Goal: Task Accomplishment & Management: Manage account settings

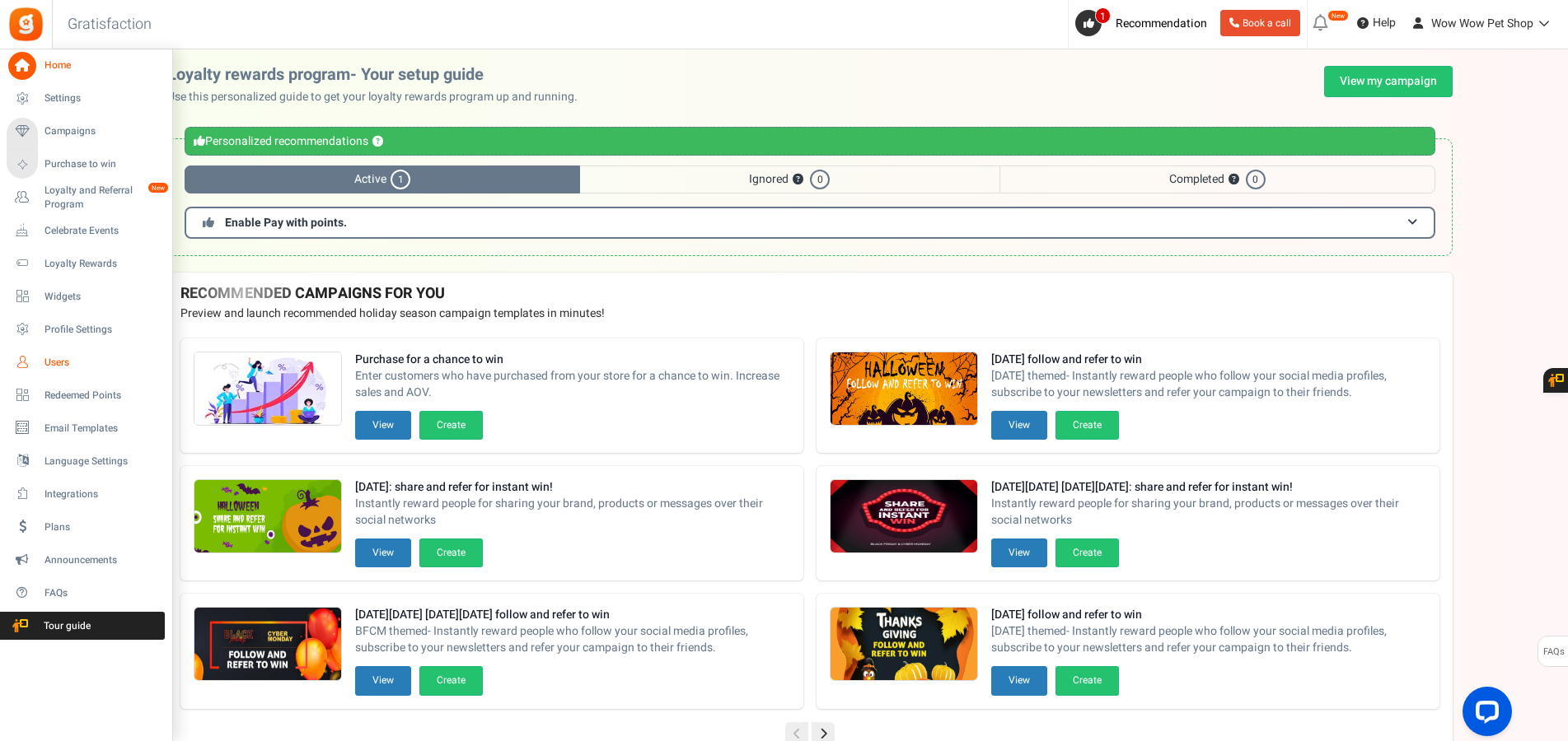
click at [72, 366] on span "Users" at bounding box center [102, 363] width 115 height 14
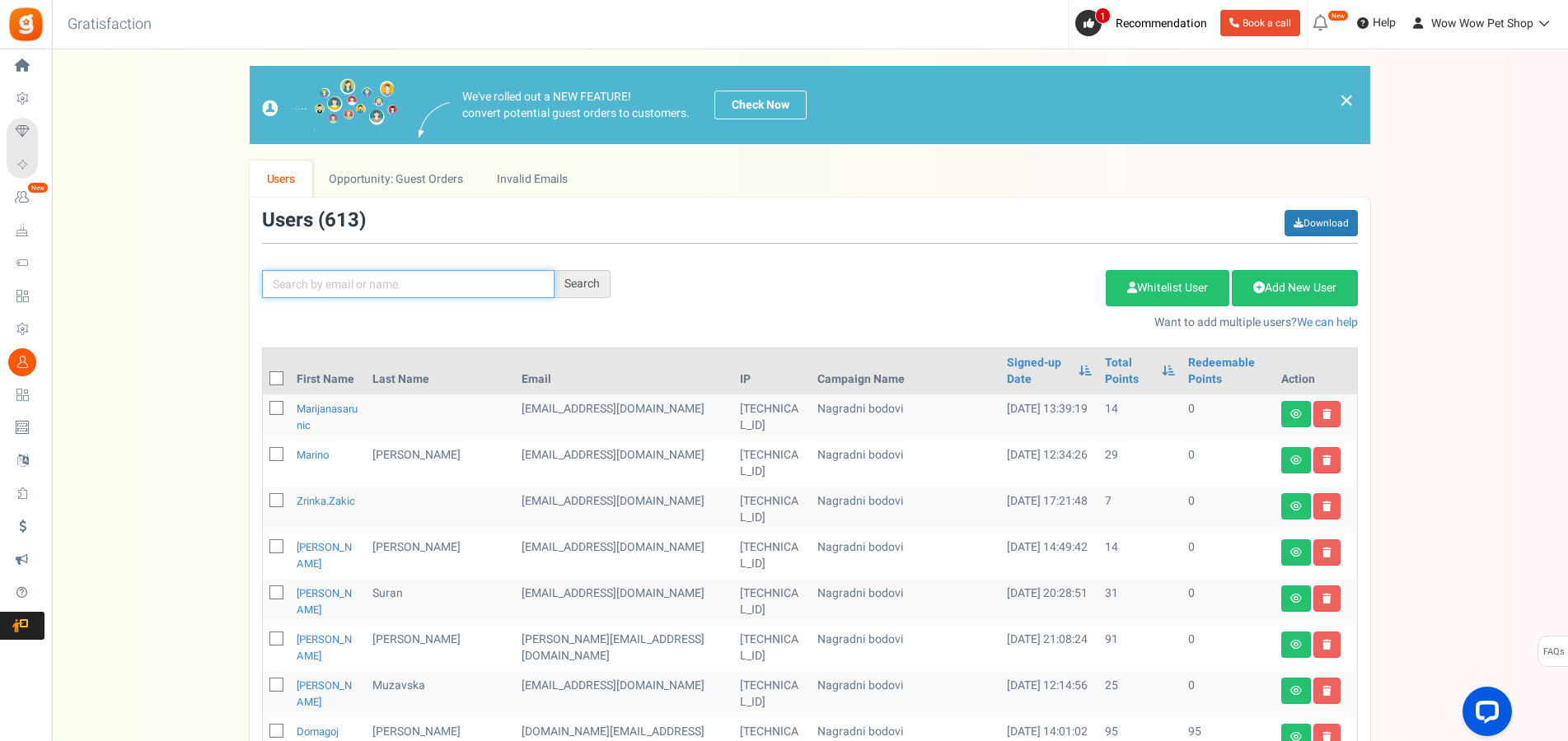
click at [359, 292] on input "text" at bounding box center [408, 284] width 292 height 28
type input "lučić"
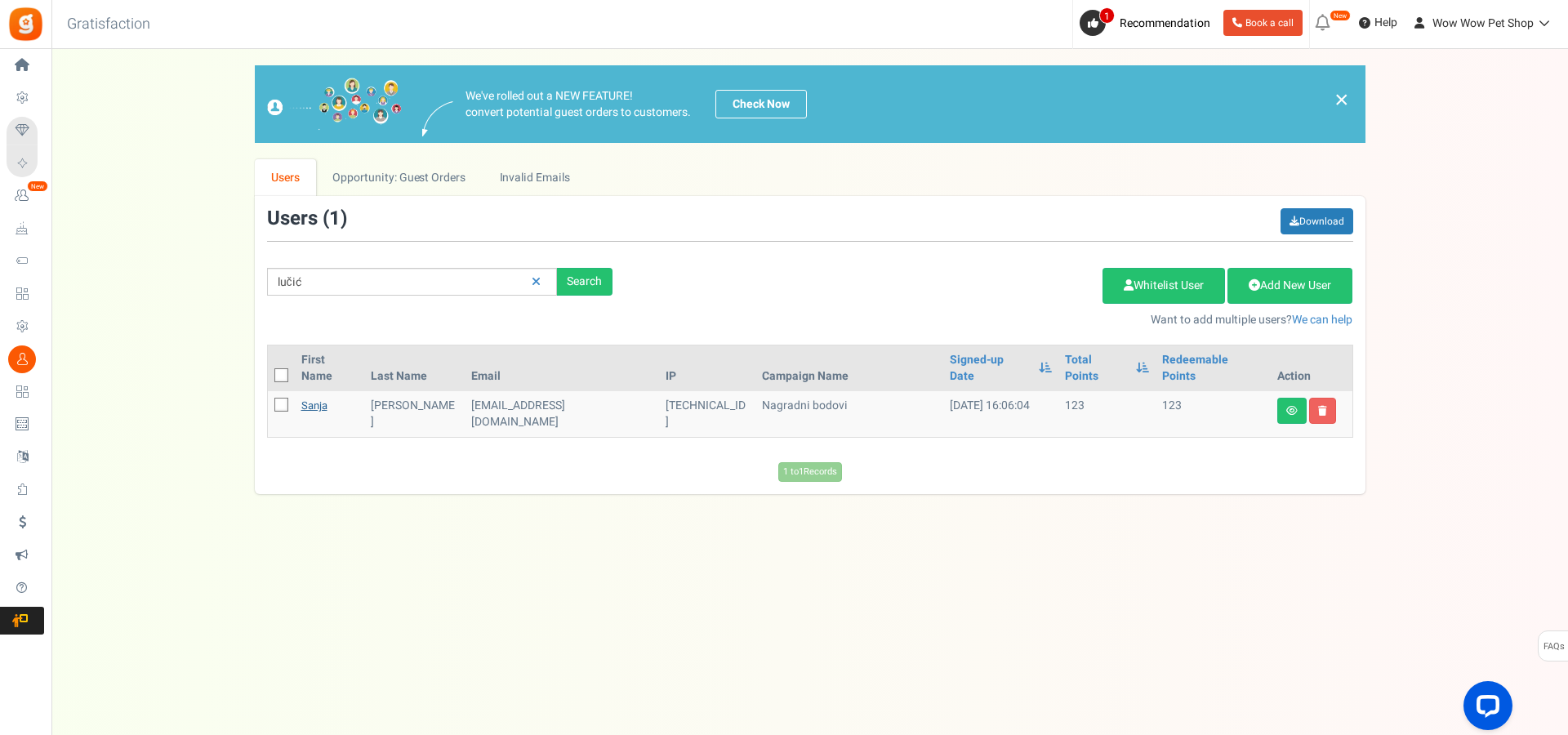
click at [313, 398] on link "Sanja" at bounding box center [314, 406] width 26 height 16
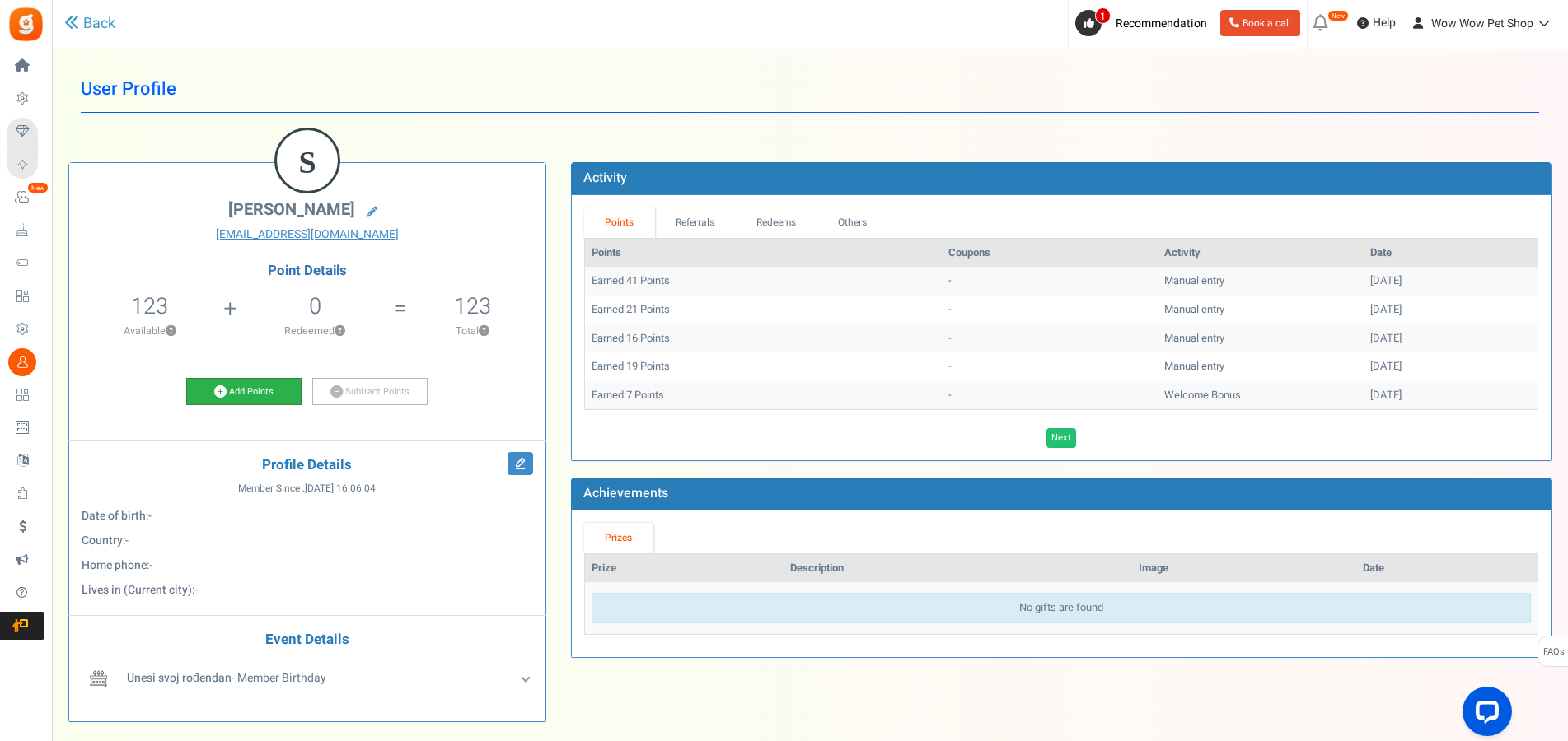
click at [260, 393] on link "Add Points" at bounding box center [244, 392] width 115 height 28
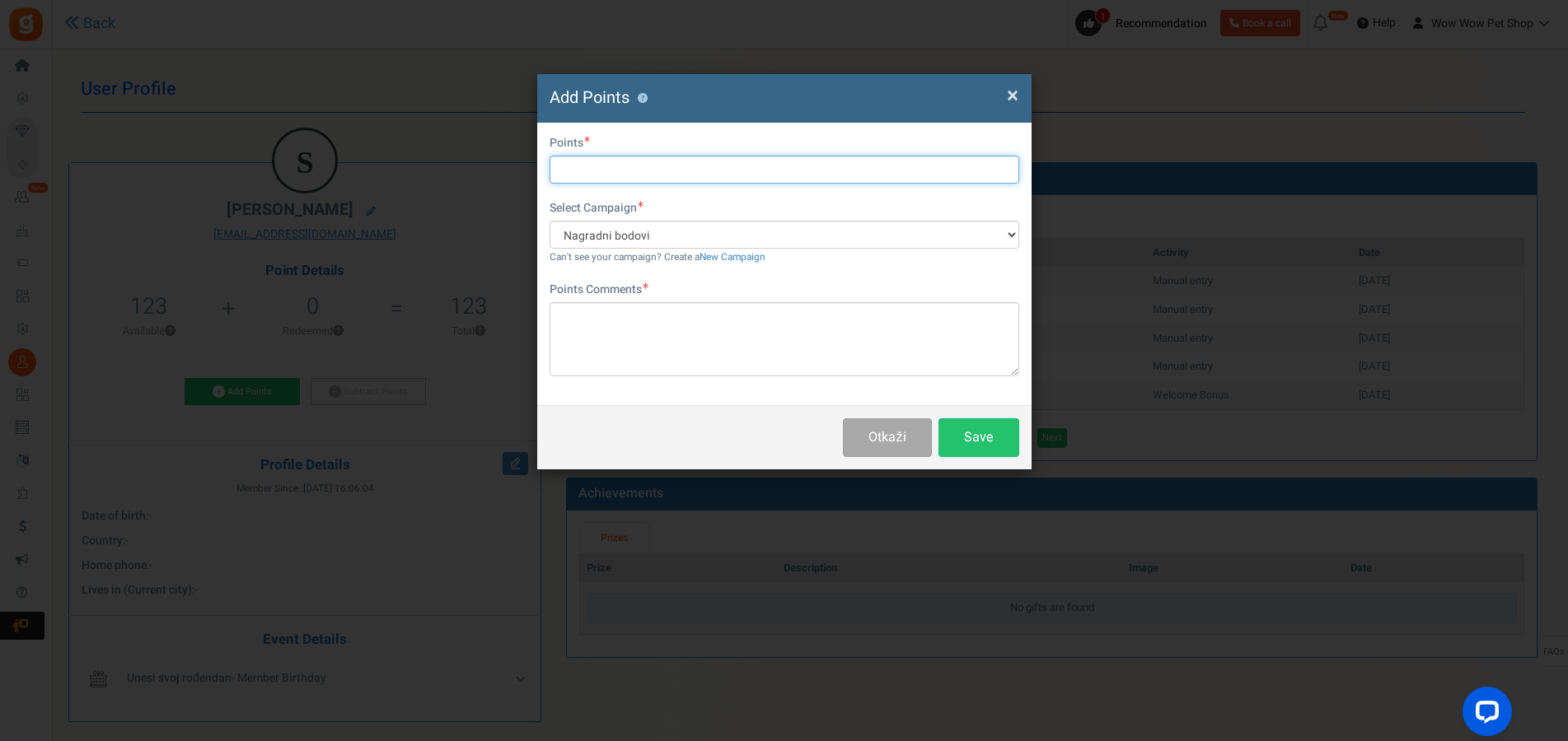
click at [611, 175] on input "text" at bounding box center [784, 169] width 470 height 28
type input "21"
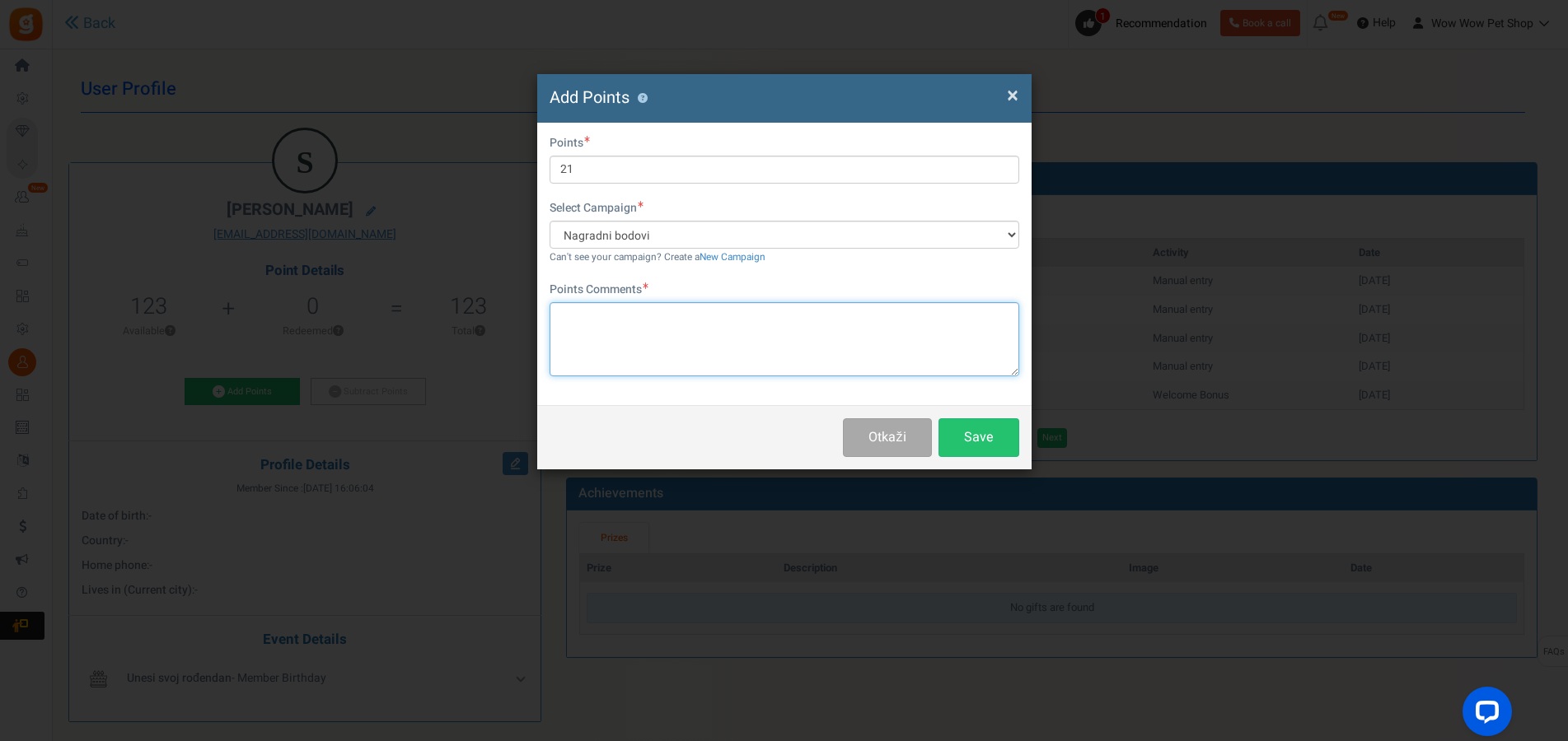
click at [655, 330] on textarea at bounding box center [784, 340] width 470 height 75
paste textarea "1615"
type textarea "Račun br. 1615"
click at [958, 434] on button "Save" at bounding box center [978, 438] width 81 height 39
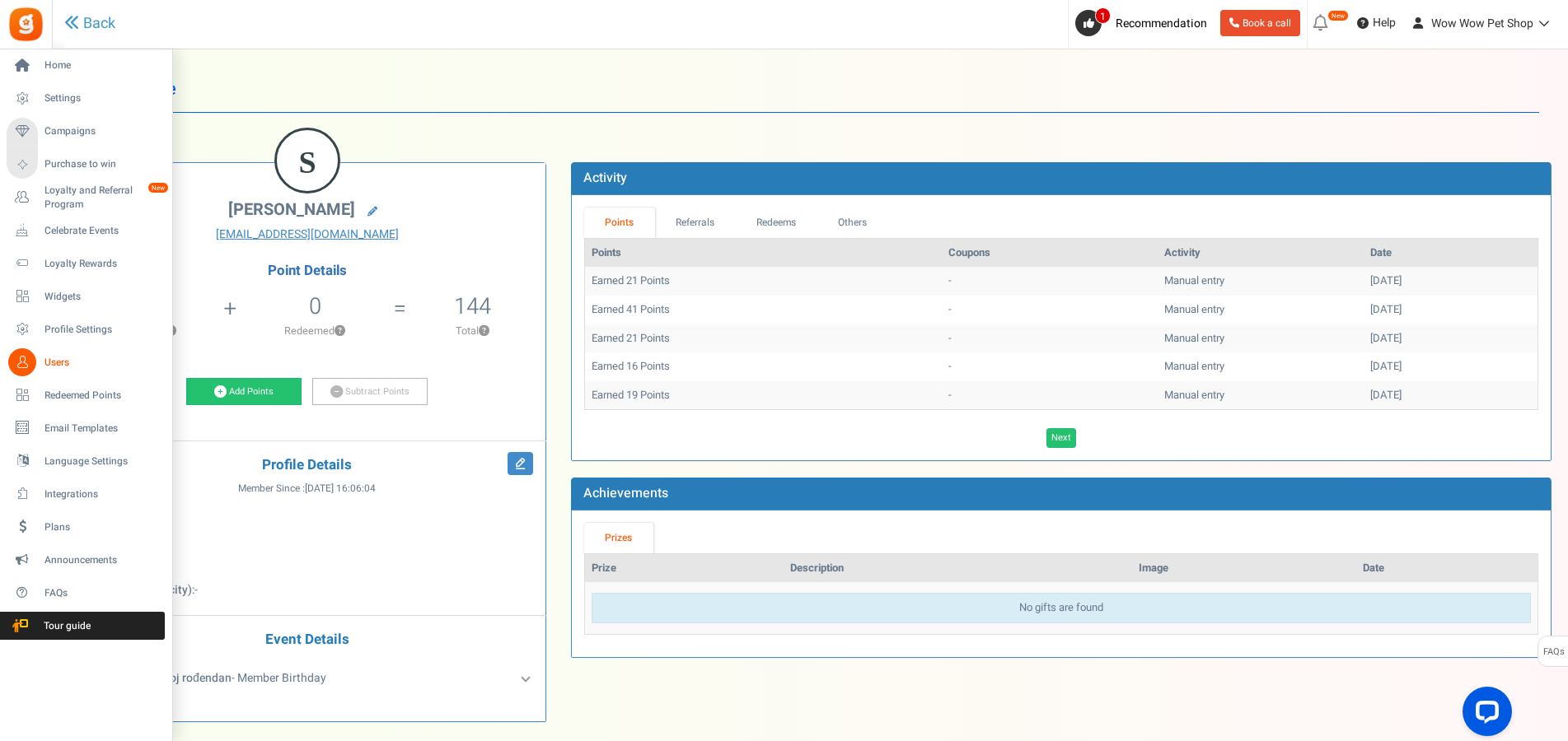
click at [40, 366] on link "Users" at bounding box center [85, 362] width 158 height 28
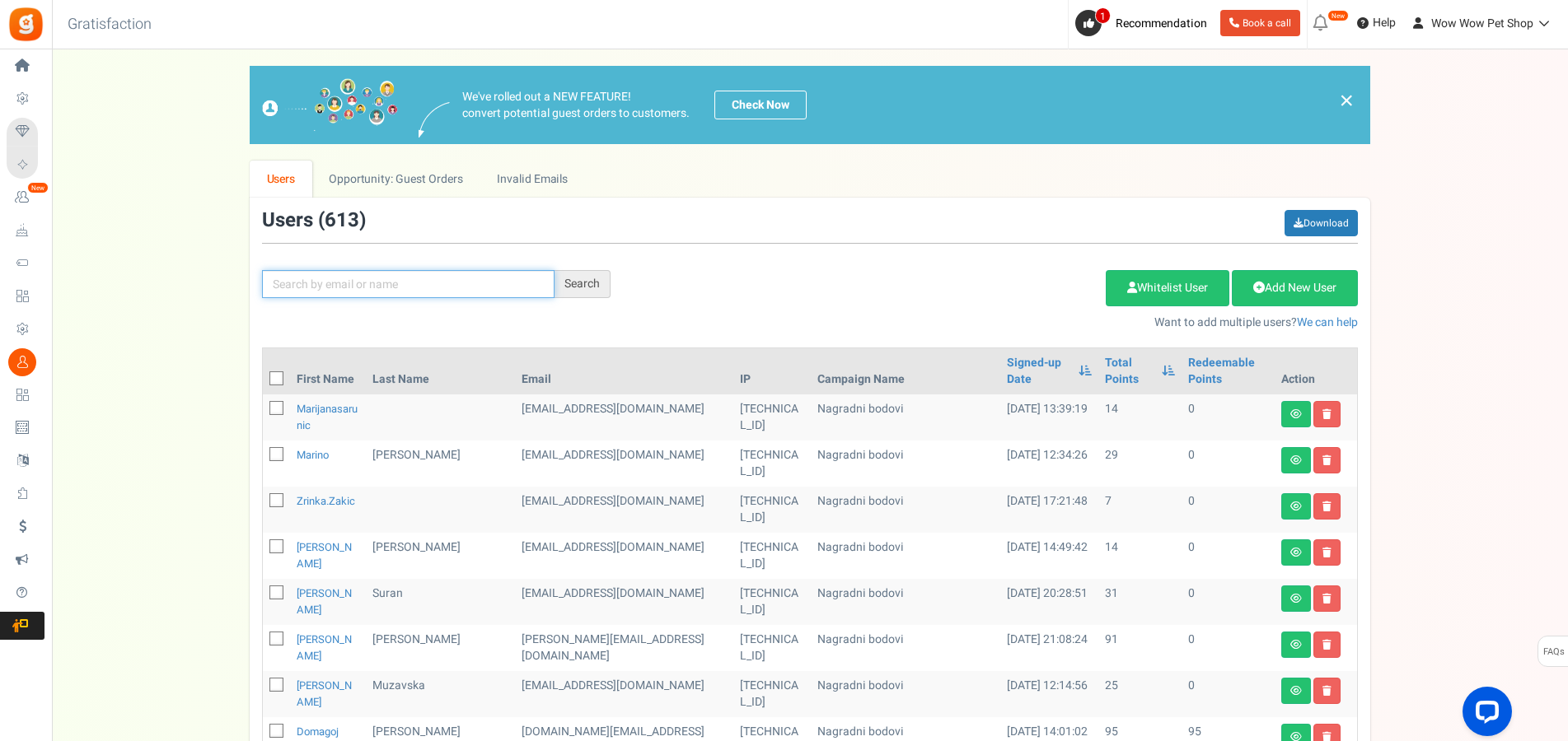
click at [508, 279] on input "text" at bounding box center [408, 284] width 292 height 28
type input "ečim"
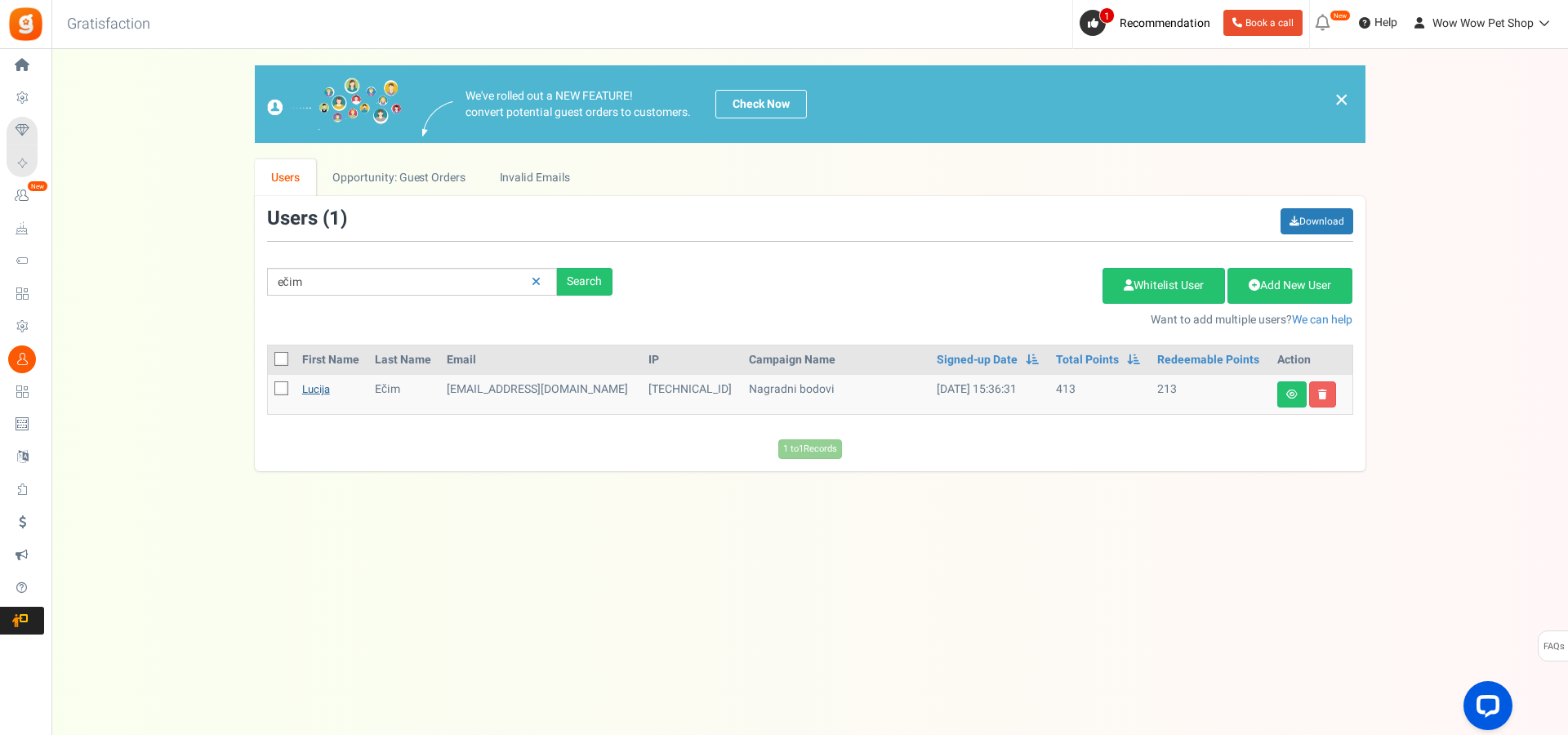
click at [320, 392] on link "Lucija" at bounding box center [316, 389] width 28 height 16
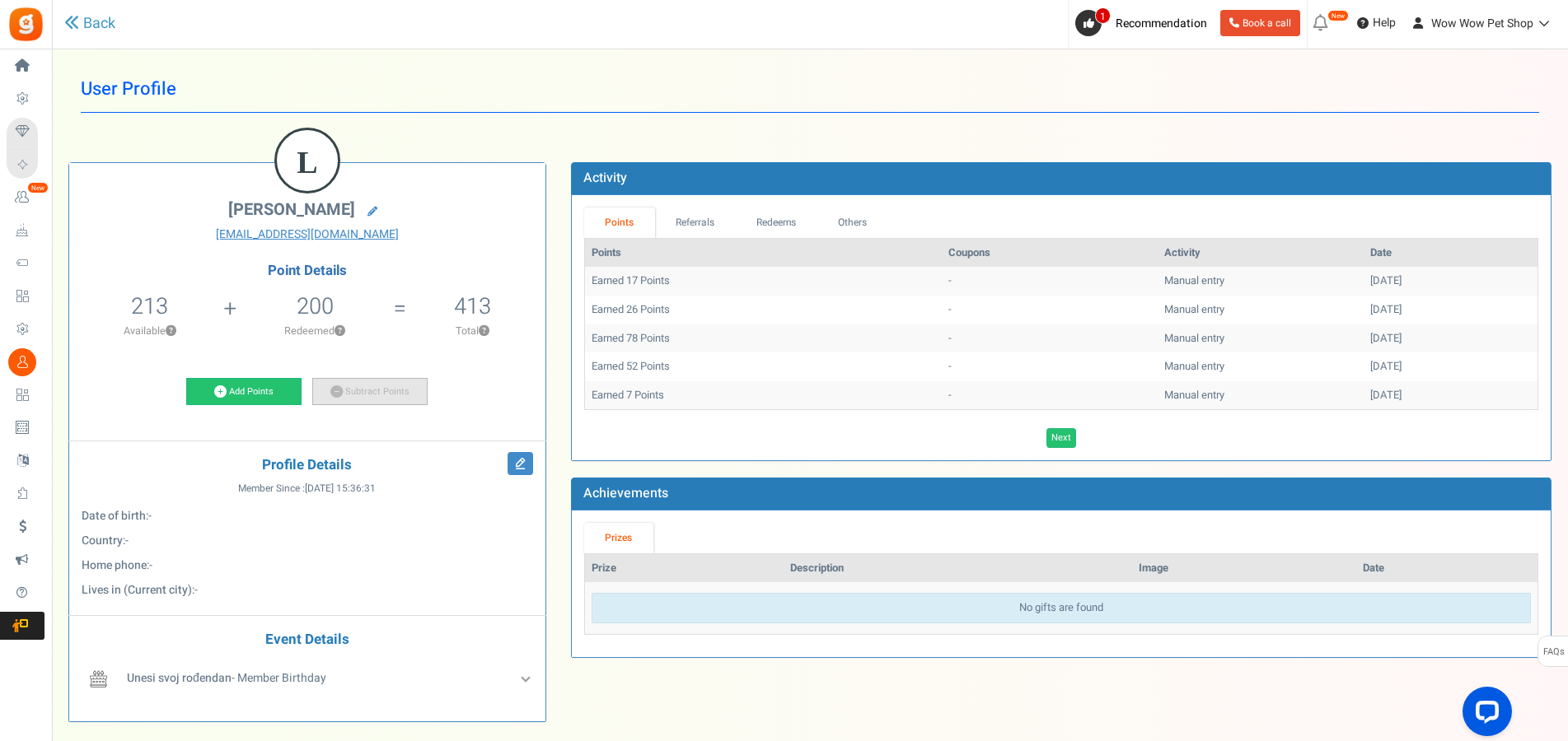
click at [367, 387] on link "Subtract Points" at bounding box center [370, 392] width 115 height 28
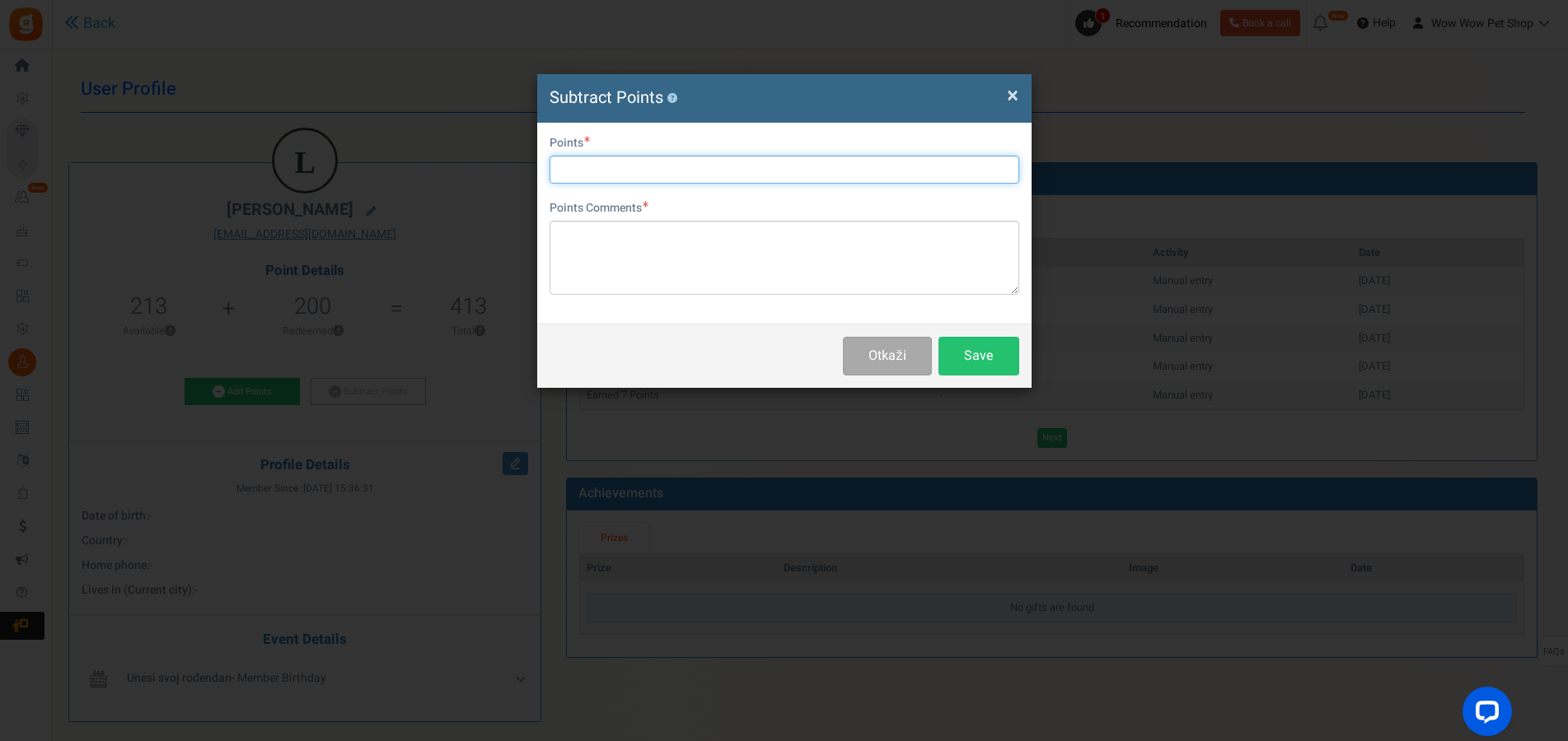
click at [630, 168] on input "text" at bounding box center [784, 169] width 470 height 28
type input "200"
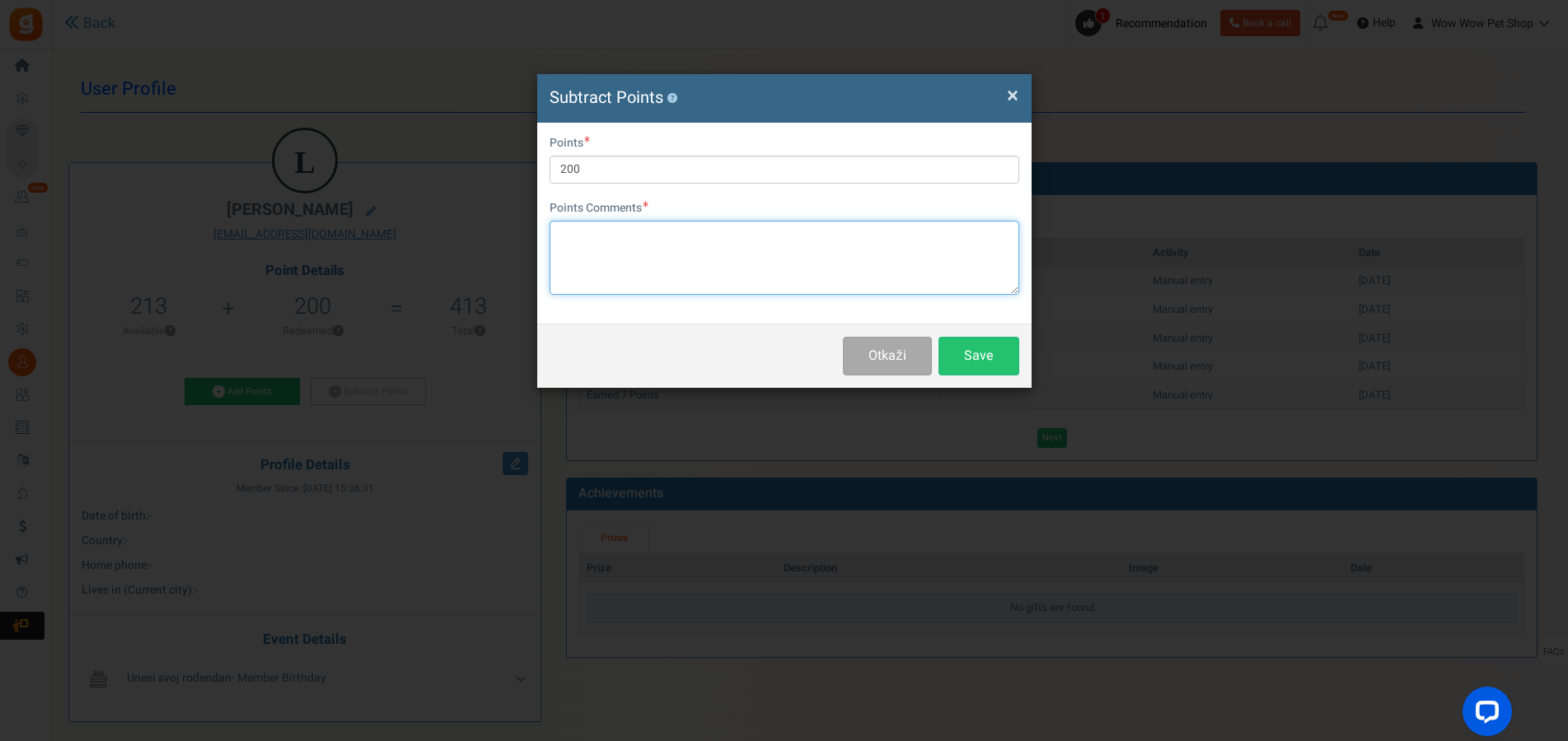
click at [666, 272] on textarea at bounding box center [784, 258] width 470 height 75
click at [662, 240] on textarea "Račun br." at bounding box center [784, 258] width 470 height 75
paste textarea "1616"
type textarea "Račun br. 1616"
click at [971, 352] on button "Save" at bounding box center [978, 356] width 81 height 39
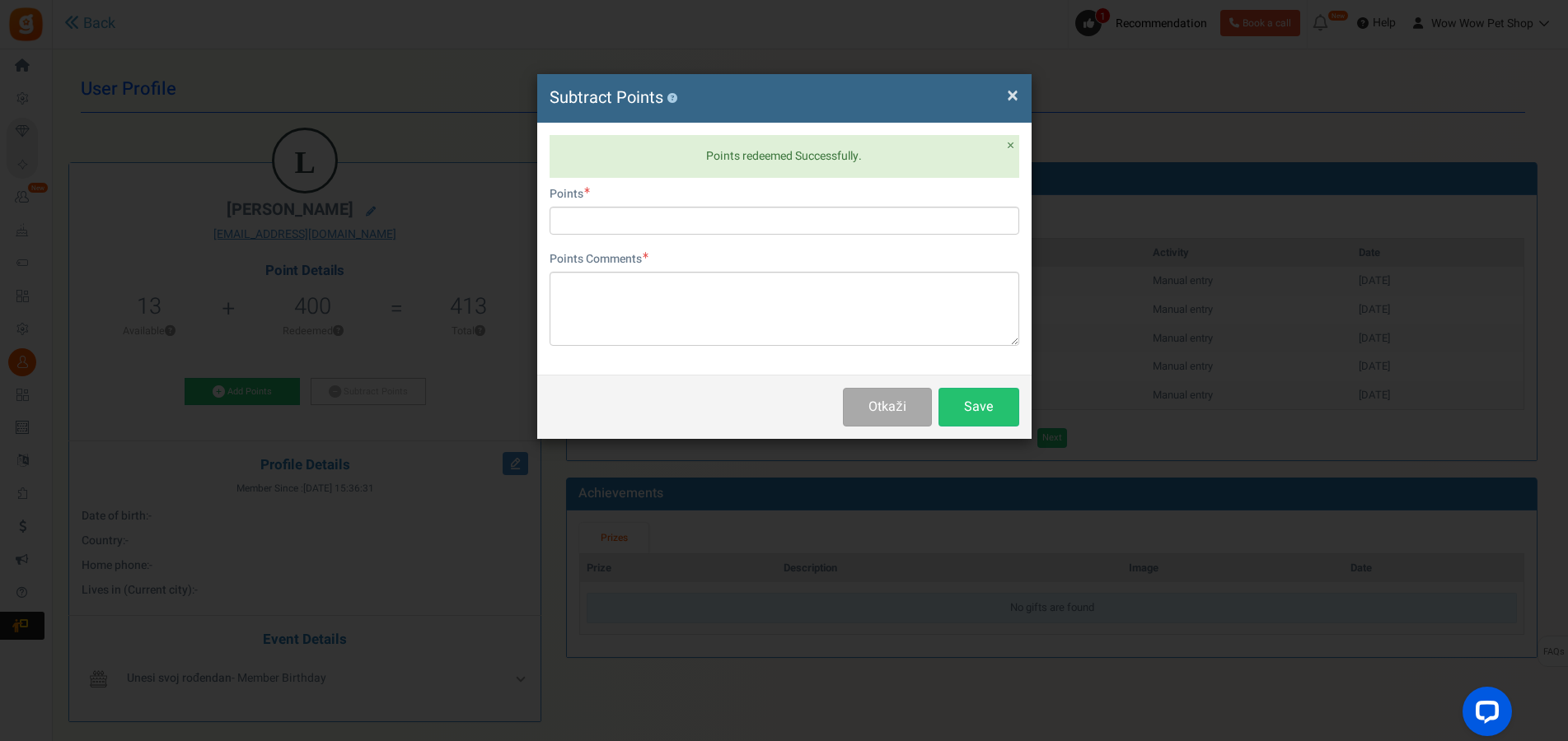
click at [1012, 93] on span "×" at bounding box center [1012, 95] width 12 height 31
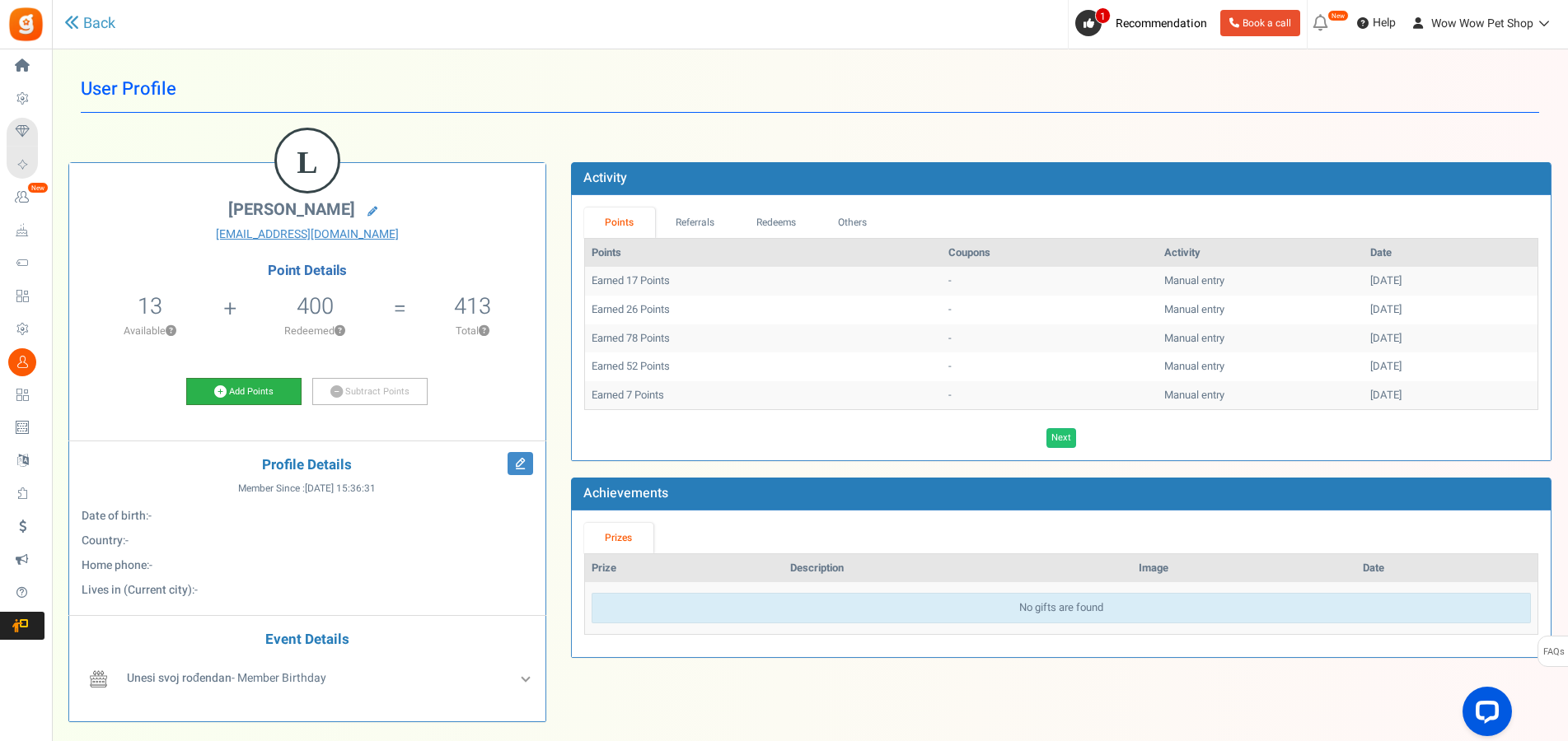
click at [263, 388] on link "Add Points" at bounding box center [244, 392] width 115 height 28
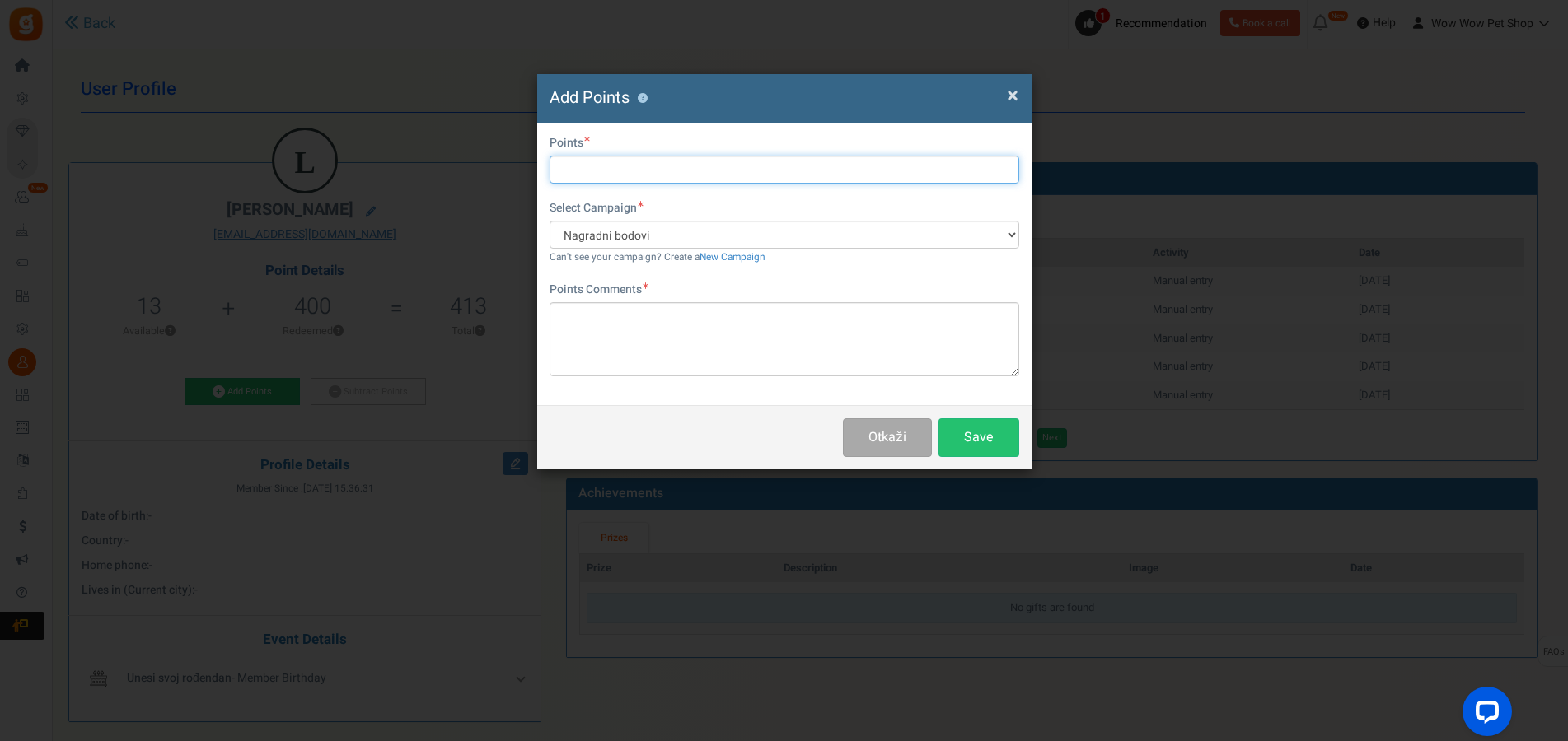
click at [585, 156] on input "text" at bounding box center [784, 169] width 470 height 28
type input "34"
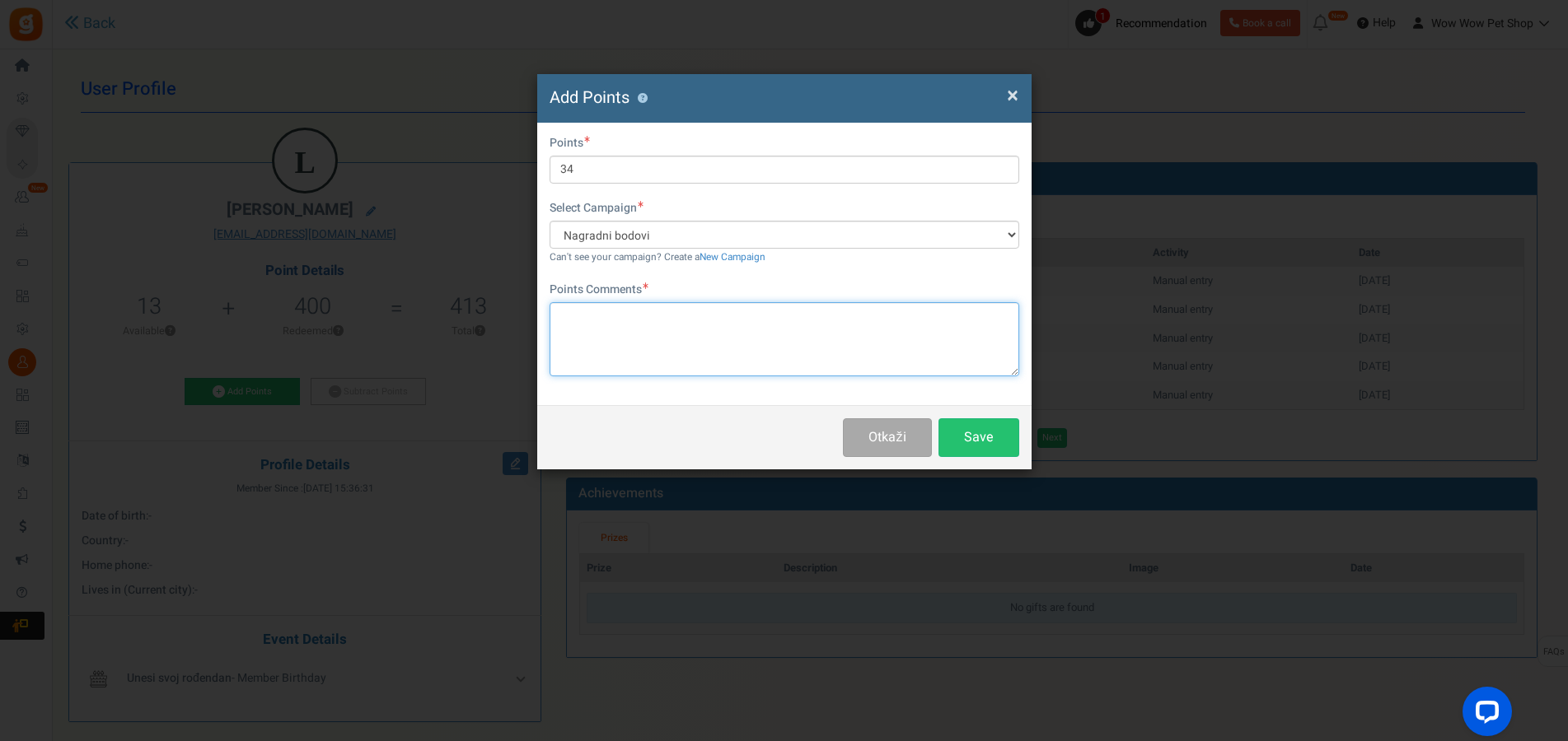
click at [623, 336] on textarea at bounding box center [784, 340] width 470 height 75
paste textarea "1616"
click at [614, 319] on textarea "Račun br .1616" at bounding box center [784, 340] width 470 height 75
click at [601, 315] on textarea "Račun br . 1616" at bounding box center [784, 340] width 470 height 75
click at [606, 316] on textarea "Račun br . 1616" at bounding box center [784, 340] width 470 height 75
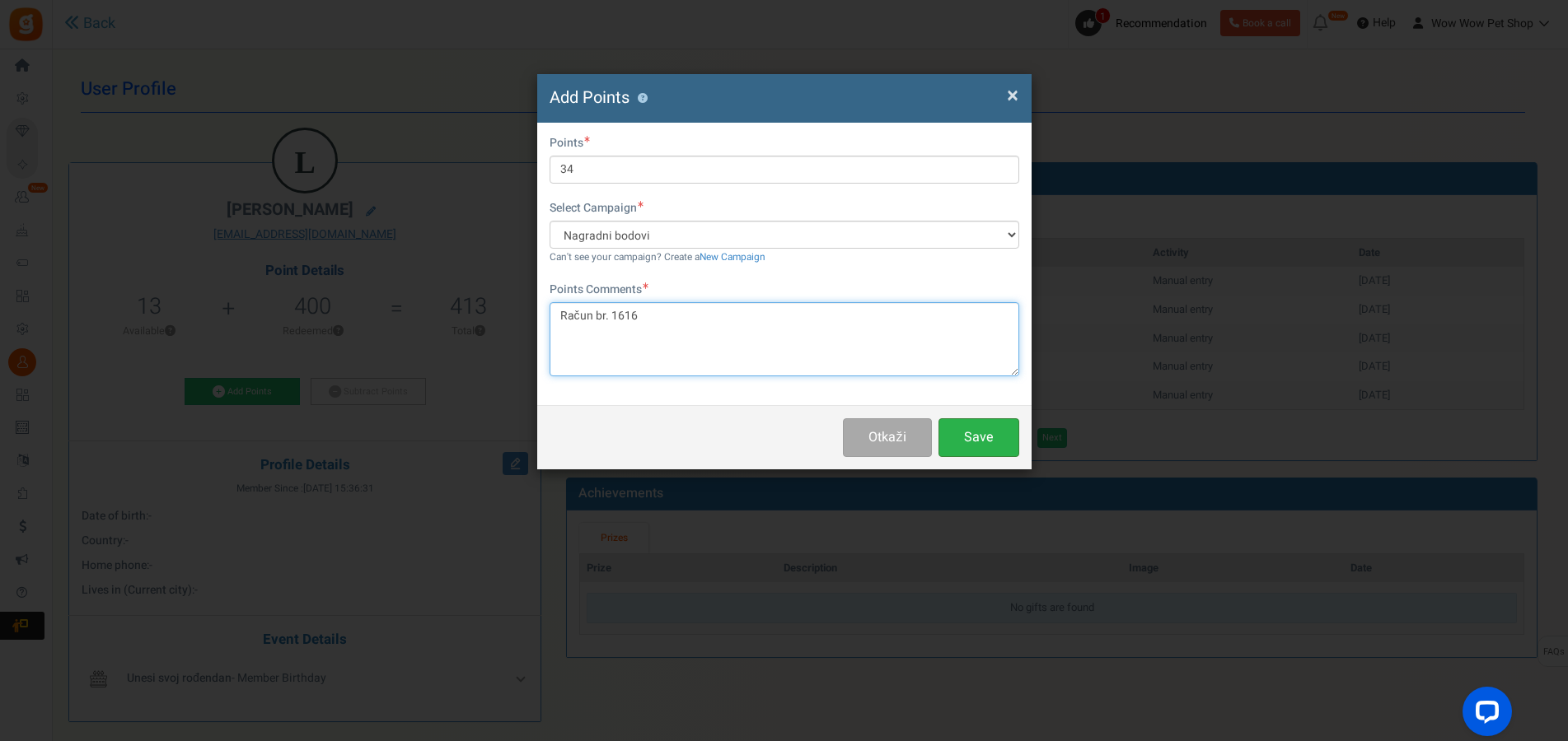
type textarea "Račun br. 1616"
click at [971, 444] on button "Save" at bounding box center [978, 438] width 81 height 39
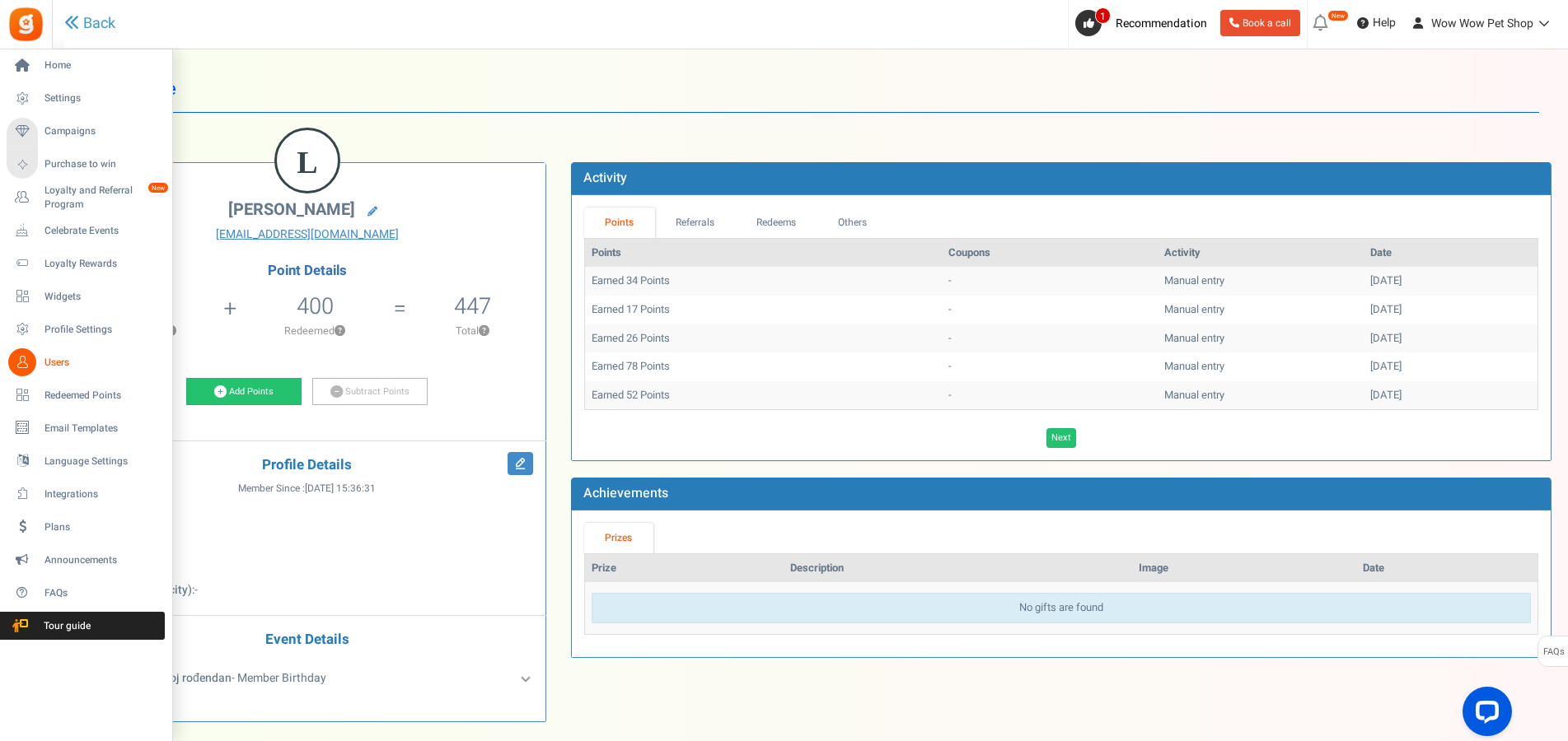
click at [38, 362] on link "Users" at bounding box center [85, 362] width 158 height 28
